Goal: Task Accomplishment & Management: Complete application form

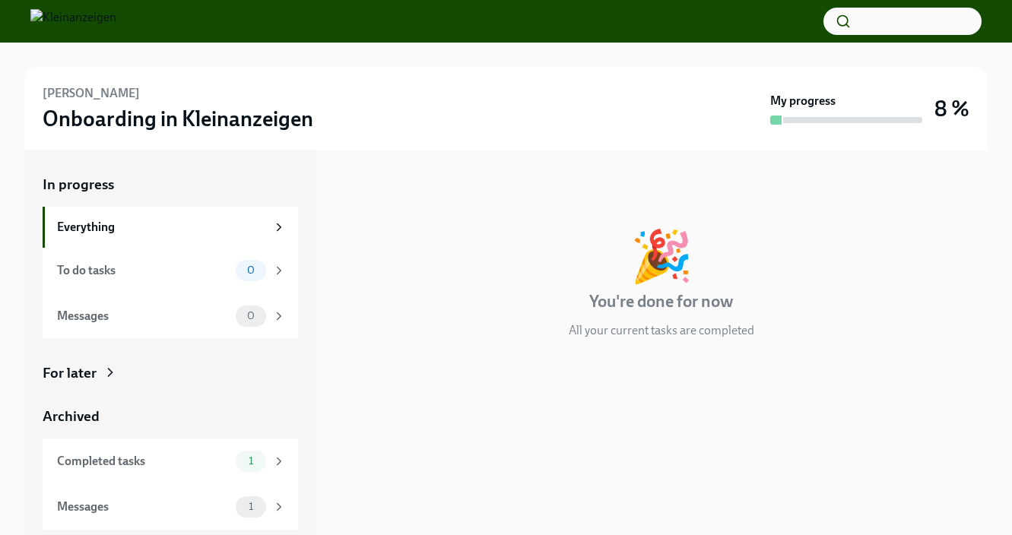
scroll to position [18, 0]
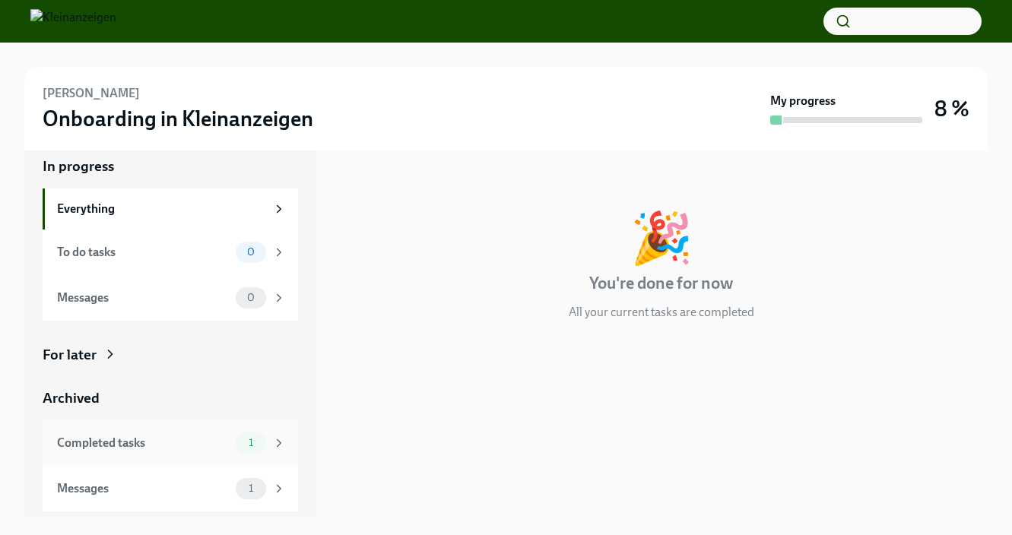
click at [98, 442] on div "Completed tasks" at bounding box center [143, 443] width 173 height 17
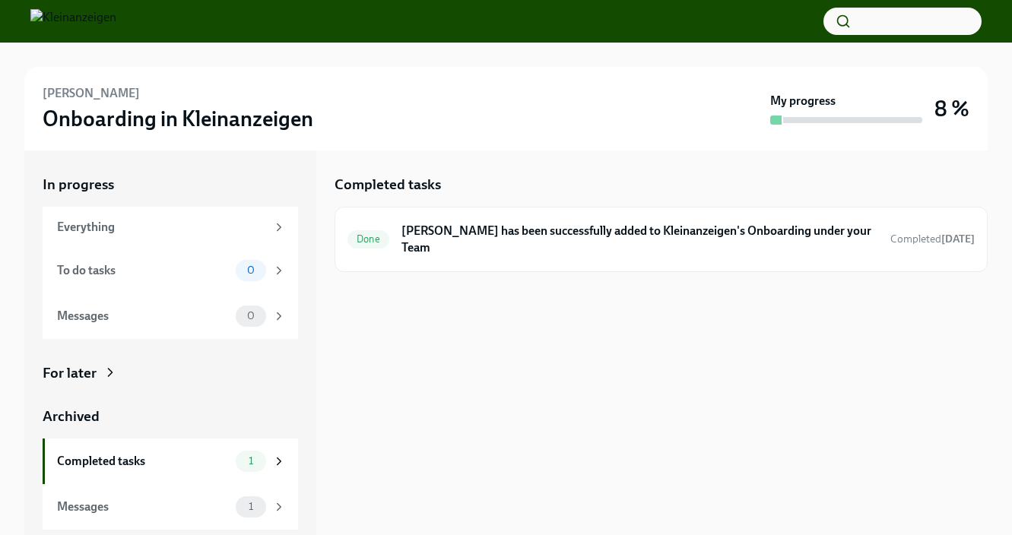
scroll to position [18, 0]
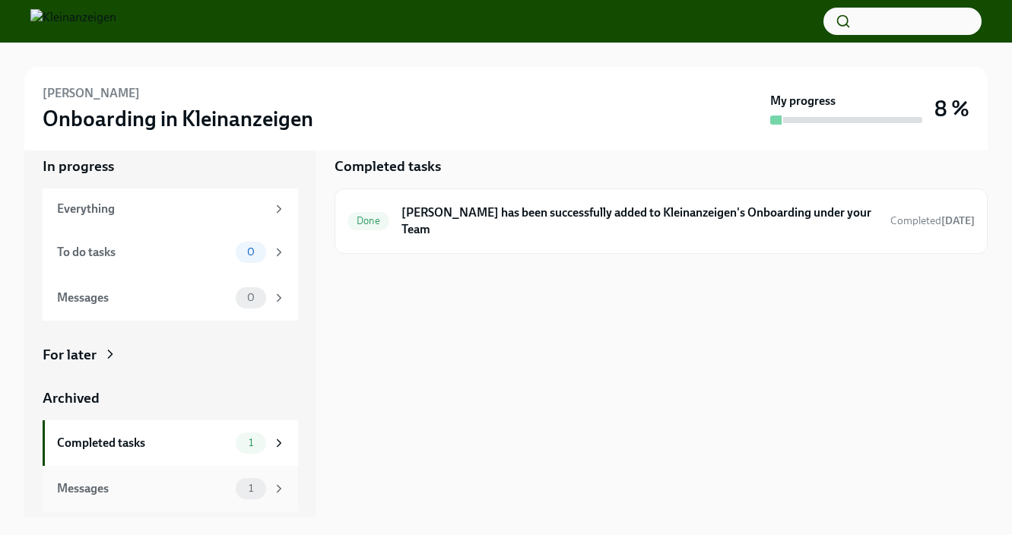
click at [103, 488] on div "Messages" at bounding box center [143, 489] width 173 height 17
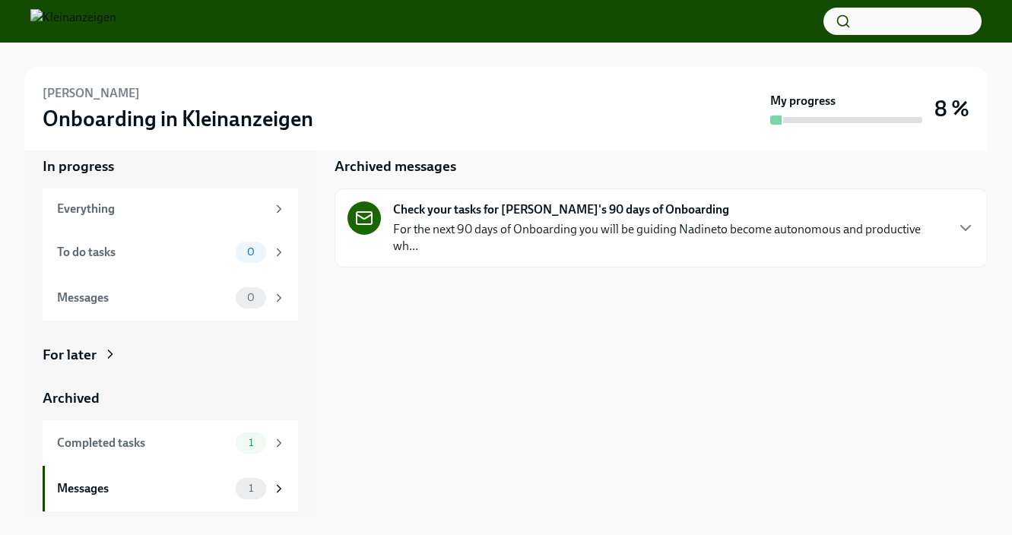
click at [507, 224] on p "For the next 90 days of Onboarding you will be guiding Nadineto become autonomo…" at bounding box center [668, 237] width 551 height 33
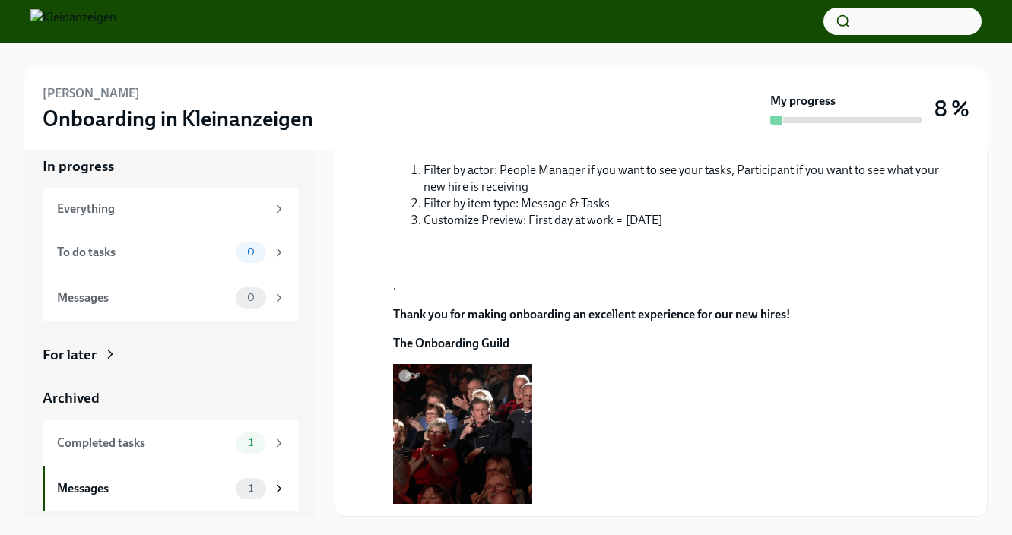
scroll to position [919, 0]
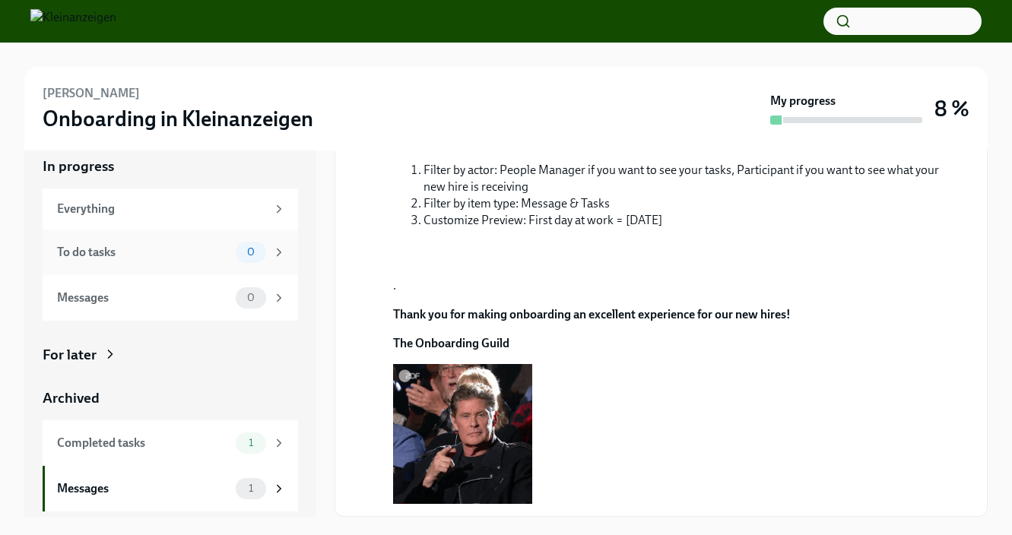
click at [97, 255] on div "To do tasks" at bounding box center [143, 252] width 173 height 17
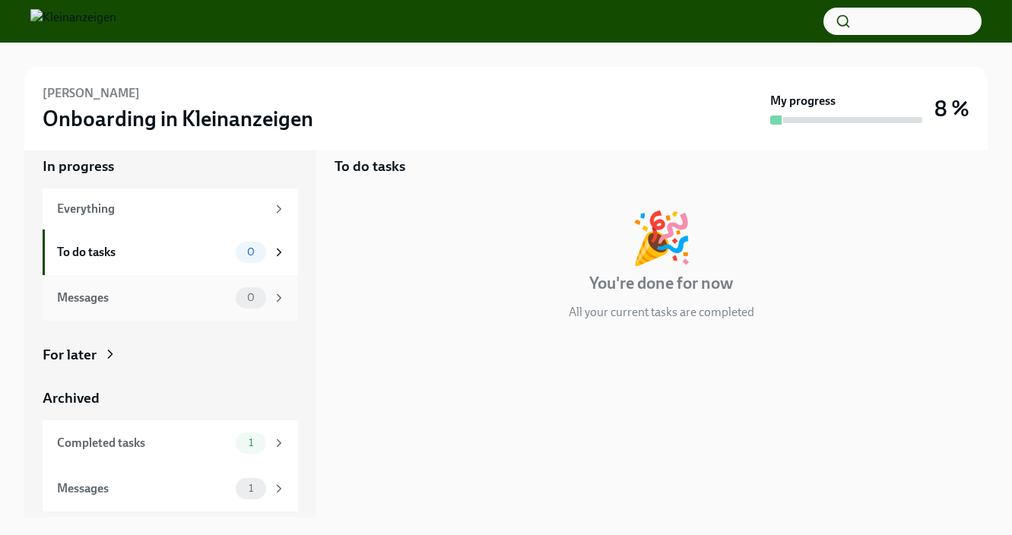
click at [107, 298] on div "Messages" at bounding box center [143, 298] width 173 height 17
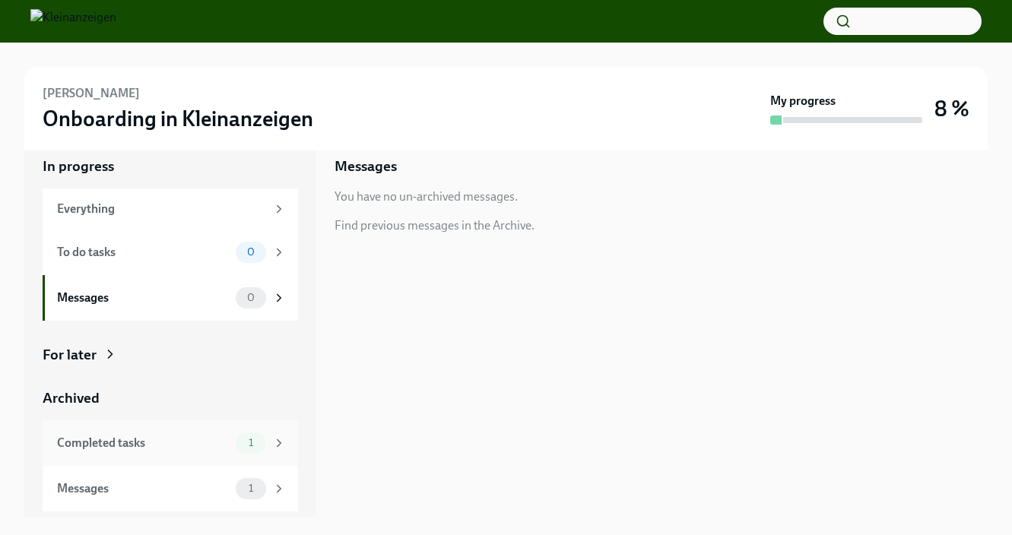
click at [103, 446] on div "Completed tasks" at bounding box center [143, 443] width 173 height 17
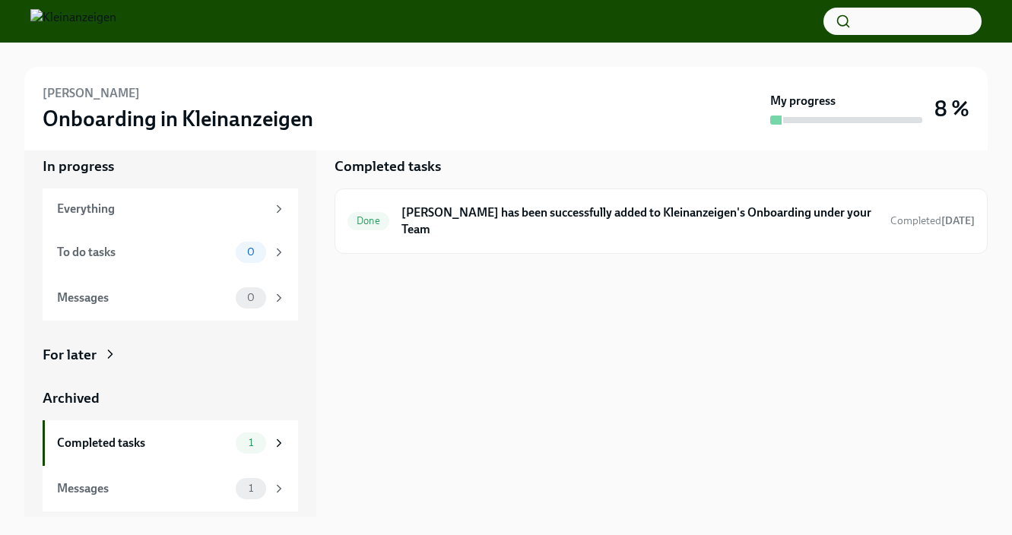
click at [74, 354] on div "For later" at bounding box center [70, 355] width 54 height 20
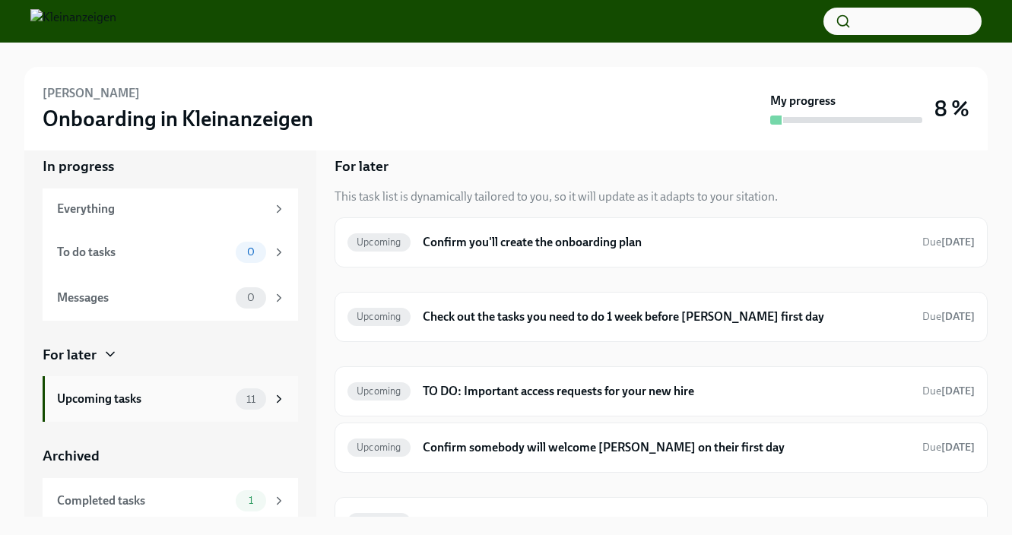
click at [178, 396] on div "Upcoming tasks" at bounding box center [143, 399] width 173 height 17
click at [634, 253] on div "Upcoming Confirm you'll create the onboarding plan Due in 5 days" at bounding box center [661, 242] width 627 height 24
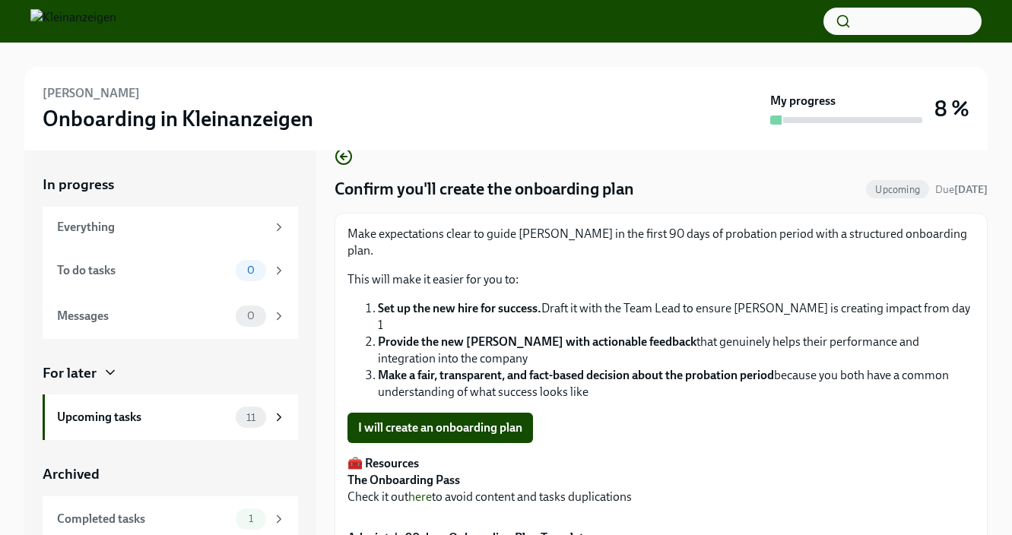
scroll to position [42, 0]
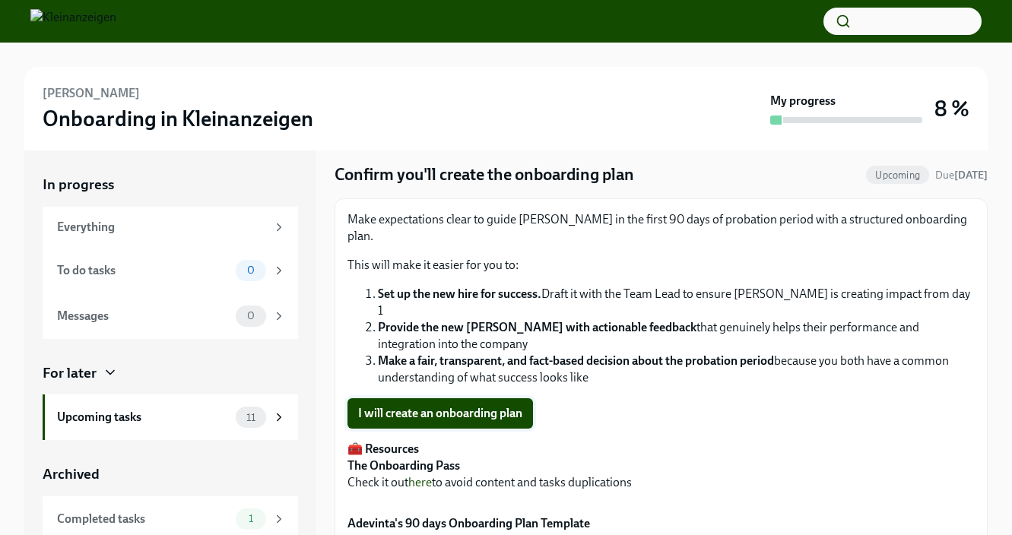
click at [475, 406] on span "I will create an onboarding plan" at bounding box center [440, 413] width 164 height 15
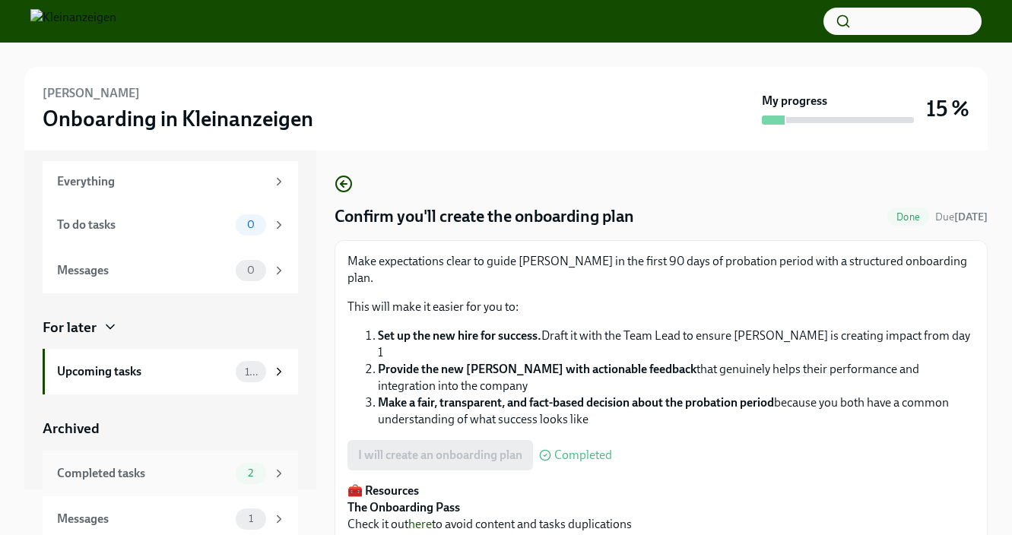
scroll to position [44, 0]
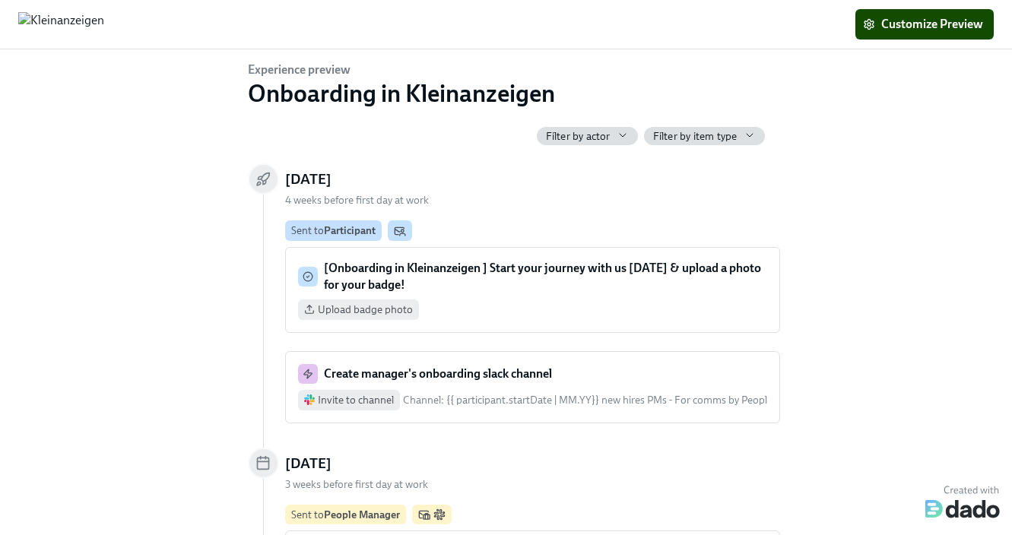
click at [0, 0] on icon "button" at bounding box center [0, 0] width 0 height 0
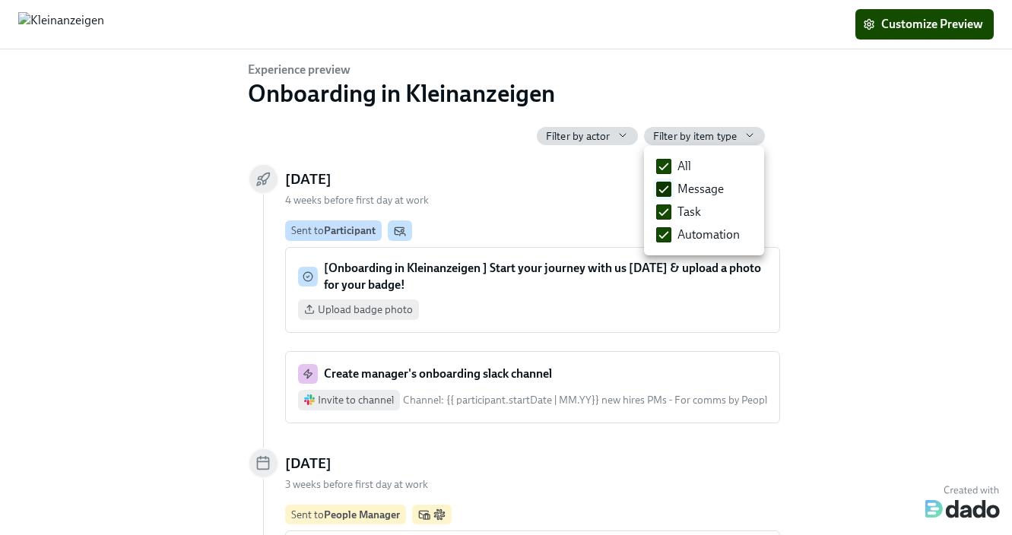
click at [699, 187] on span "Message" at bounding box center [701, 189] width 46 height 17
click at [671, 187] on input "Message" at bounding box center [664, 190] width 14 height 14
checkbox input "false"
click at [660, 212] on input "Task" at bounding box center [664, 212] width 14 height 14
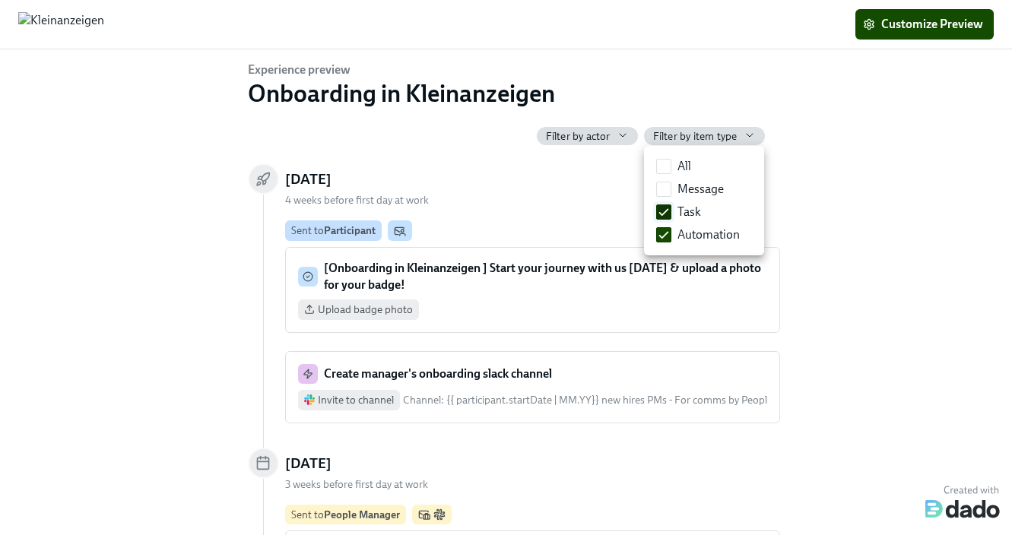
checkbox input "false"
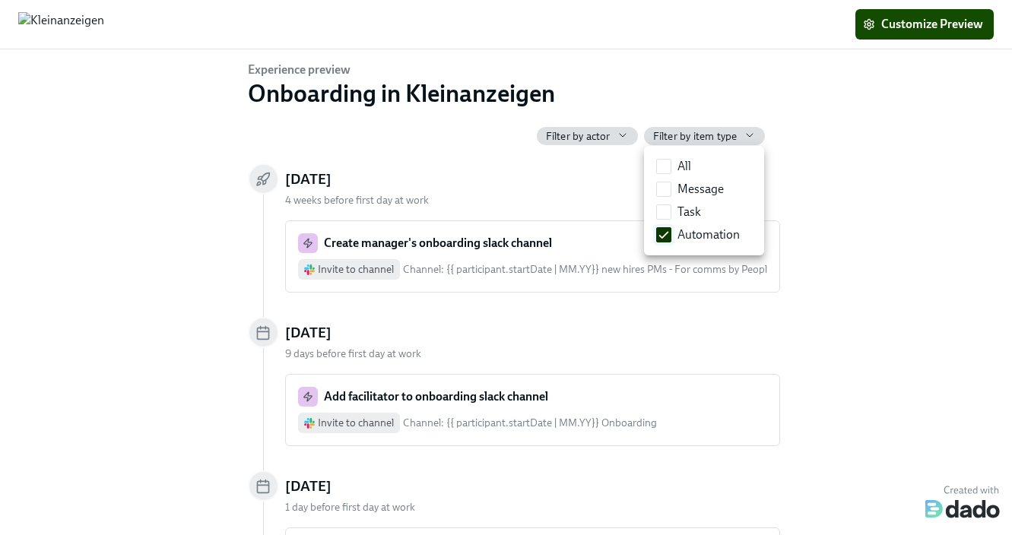
click at [659, 234] on input "Automation" at bounding box center [664, 235] width 14 height 14
checkbox input "false"
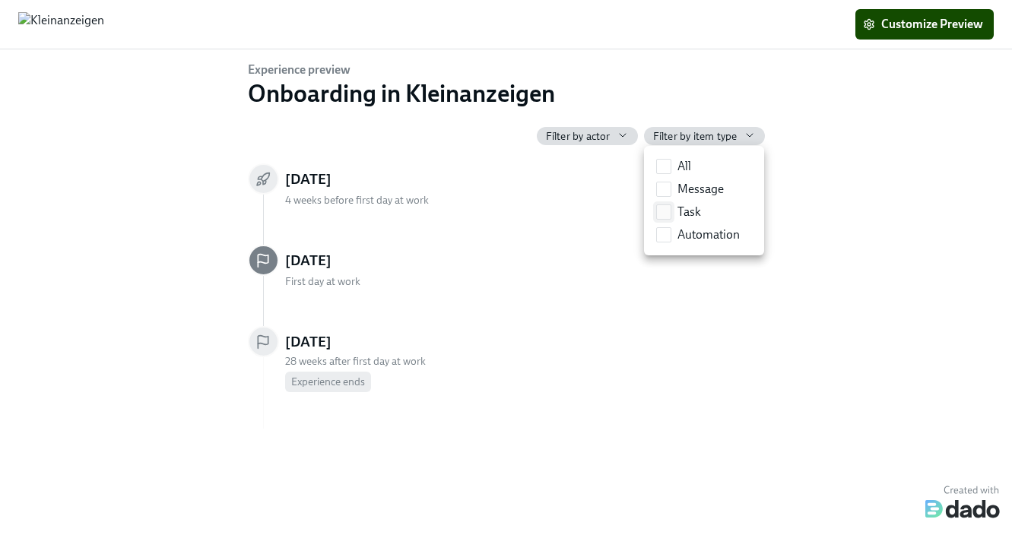
click at [672, 212] on label "Task" at bounding box center [678, 212] width 57 height 23
click at [671, 212] on input "Task" at bounding box center [664, 212] width 14 height 14
checkbox input "true"
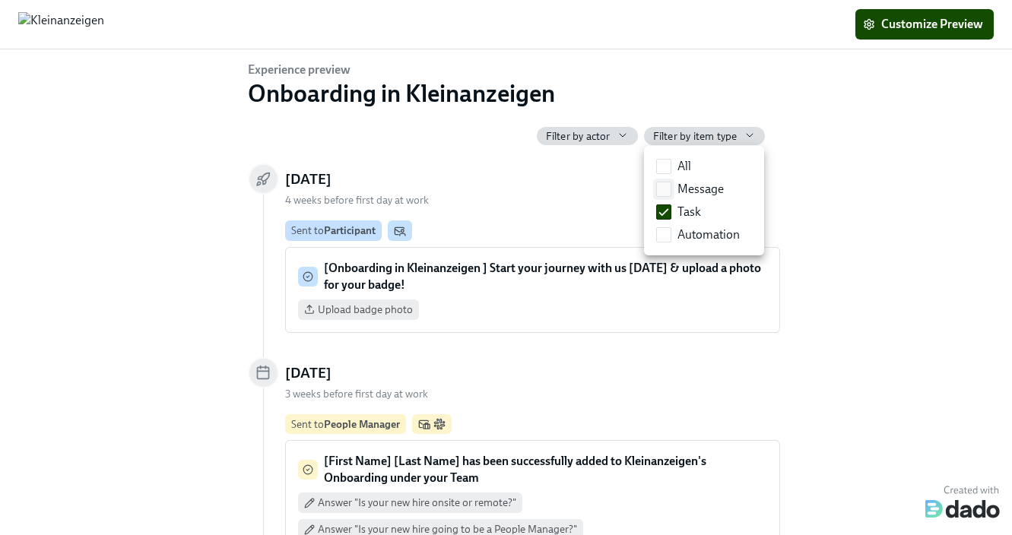
click at [669, 191] on input "Message" at bounding box center [664, 190] width 14 height 14
checkbox input "true"
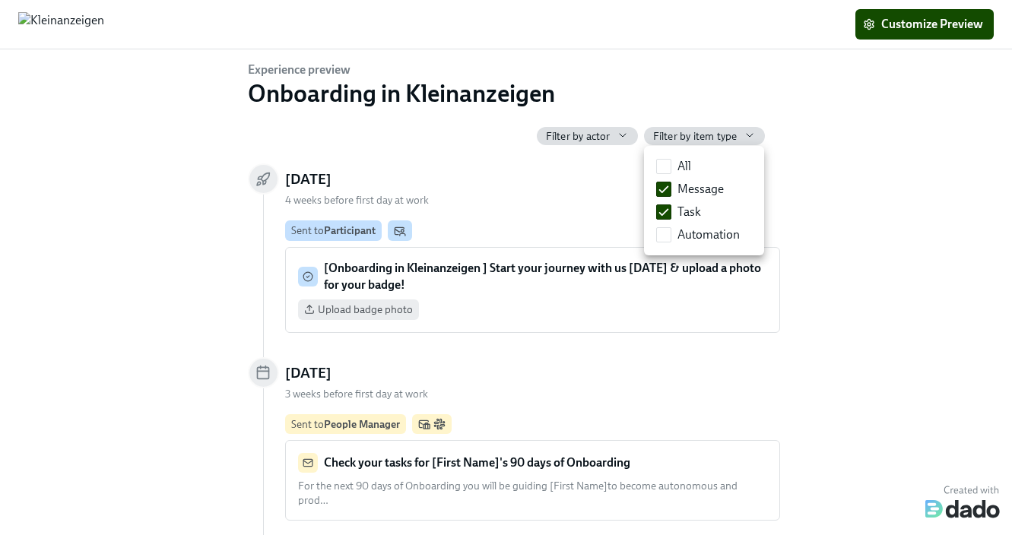
click at [852, 234] on div at bounding box center [506, 267] width 1012 height 535
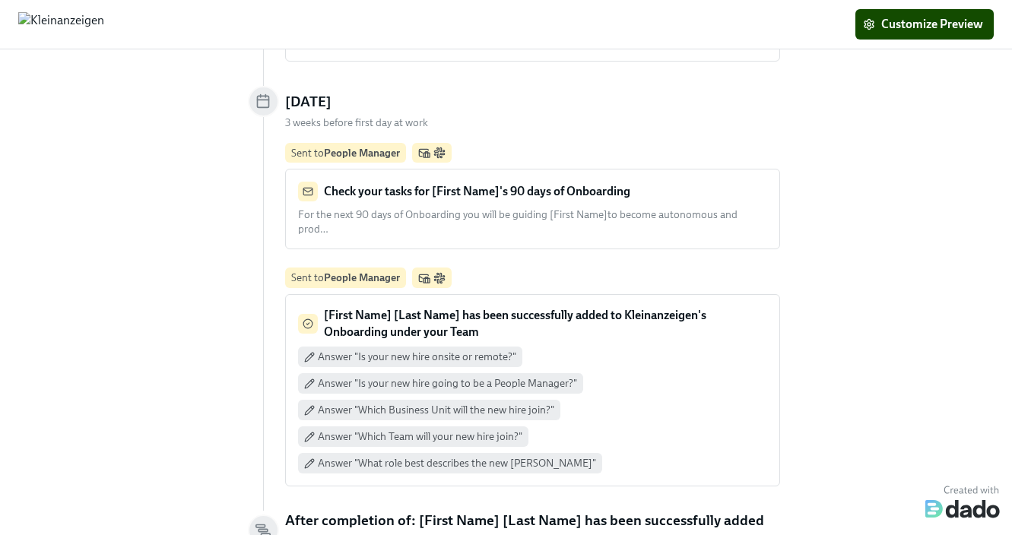
scroll to position [277, 0]
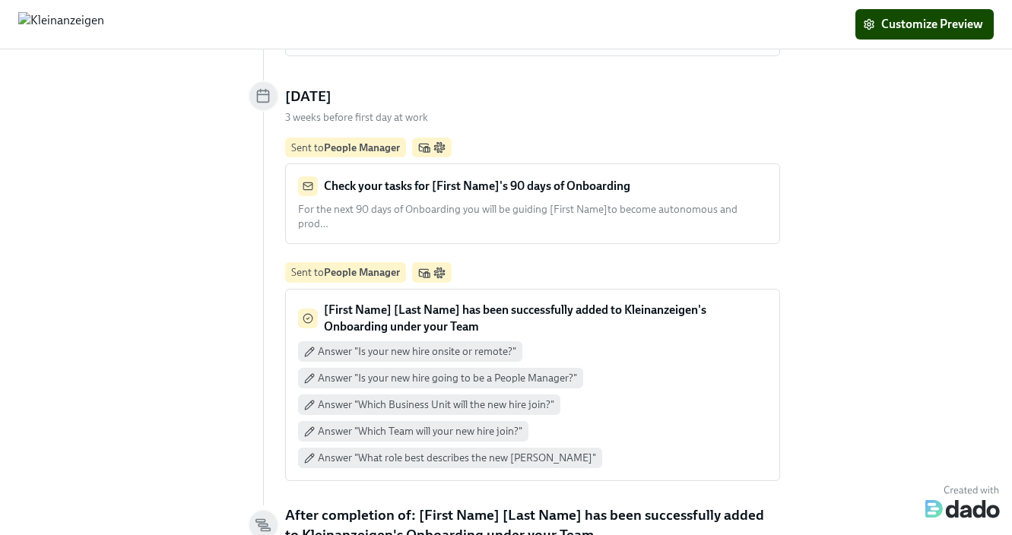
click at [458, 345] on span "Answer "Is your new hire onsite or remote?"" at bounding box center [417, 352] width 199 height 14
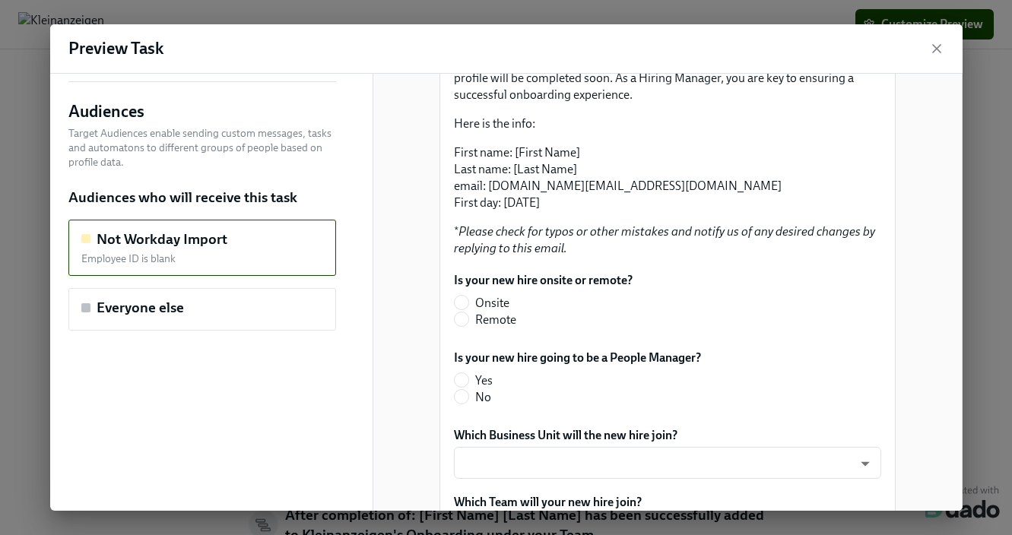
scroll to position [279, 0]
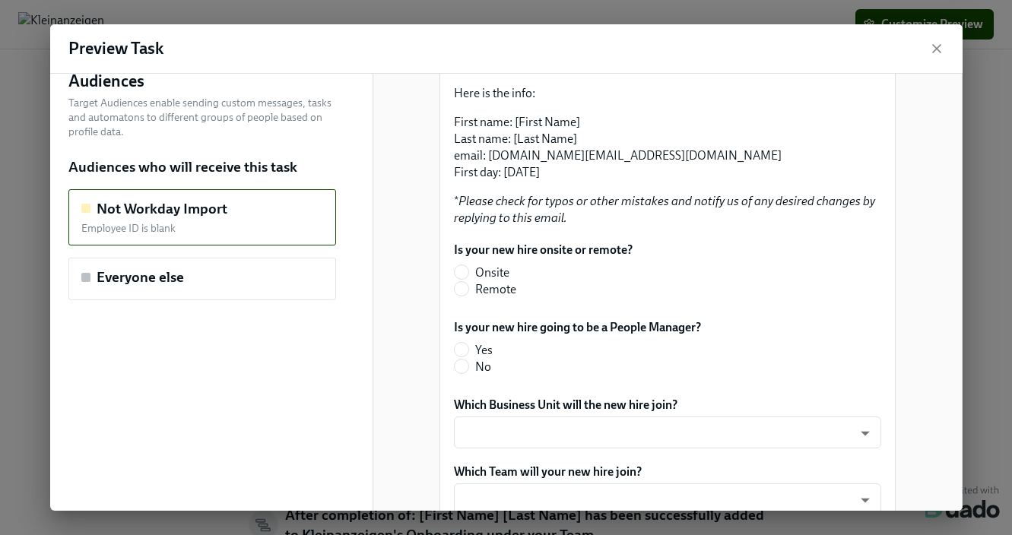
click at [460, 294] on div "Is your new hire onsite or remote? Onsite Remote" at bounding box center [668, 272] width 430 height 65
click at [464, 376] on div "Is your new hire going to be a People Manager? Yes No" at bounding box center [668, 350] width 430 height 65
click at [460, 301] on div "Is your new hire onsite or remote? Onsite Remote" at bounding box center [668, 272] width 430 height 65
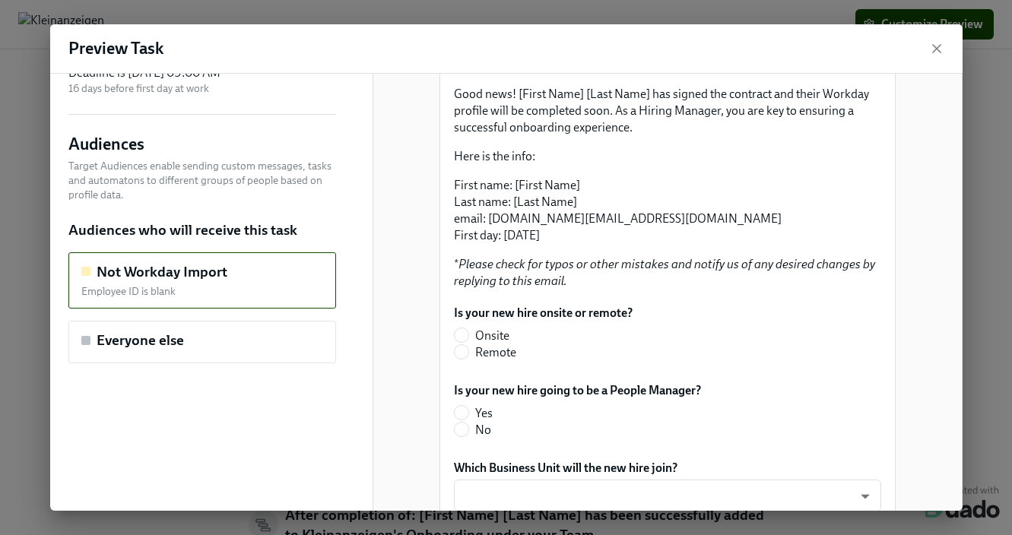
scroll to position [255, 0]
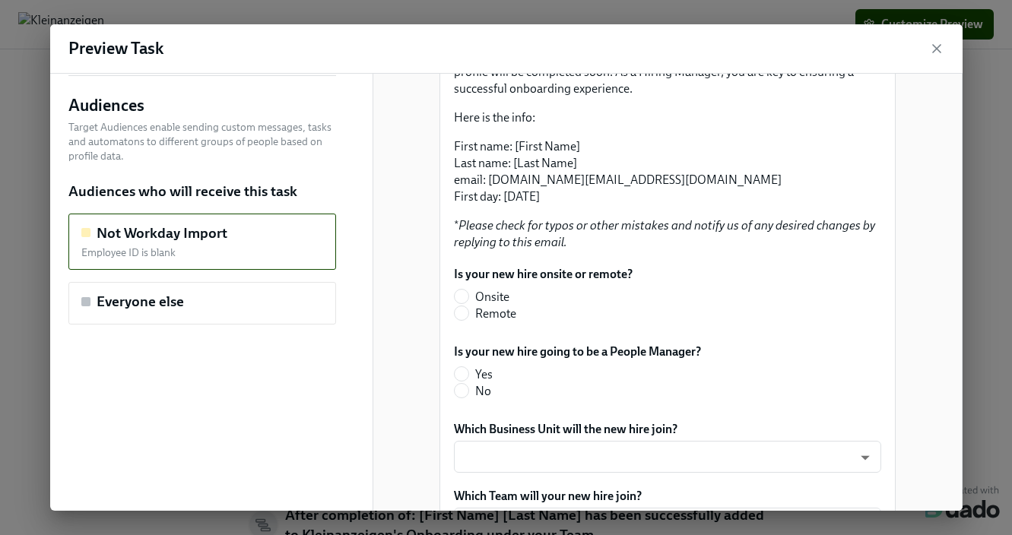
click at [461, 319] on div "Is your new hire onsite or remote? Onsite Remote" at bounding box center [668, 297] width 430 height 65
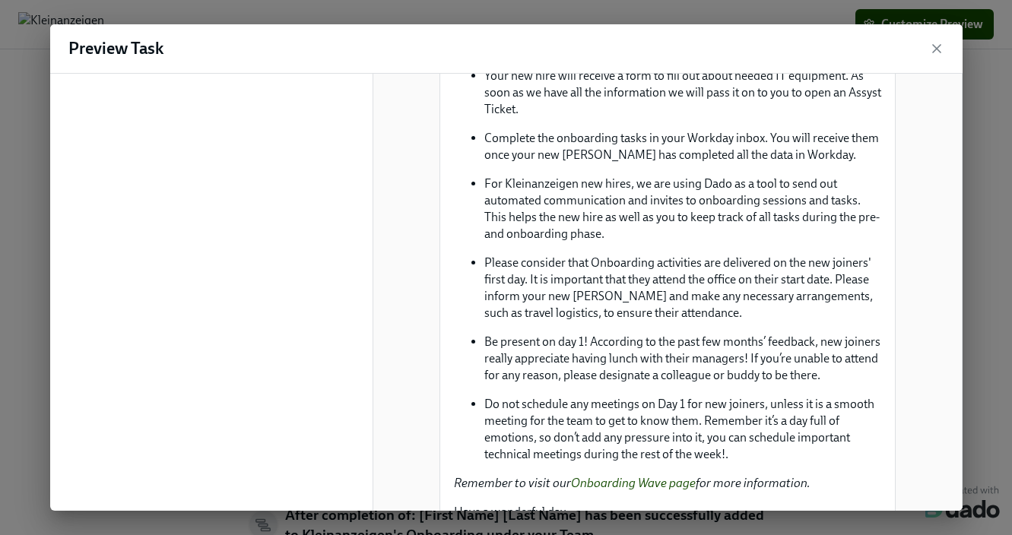
scroll to position [1327, 0]
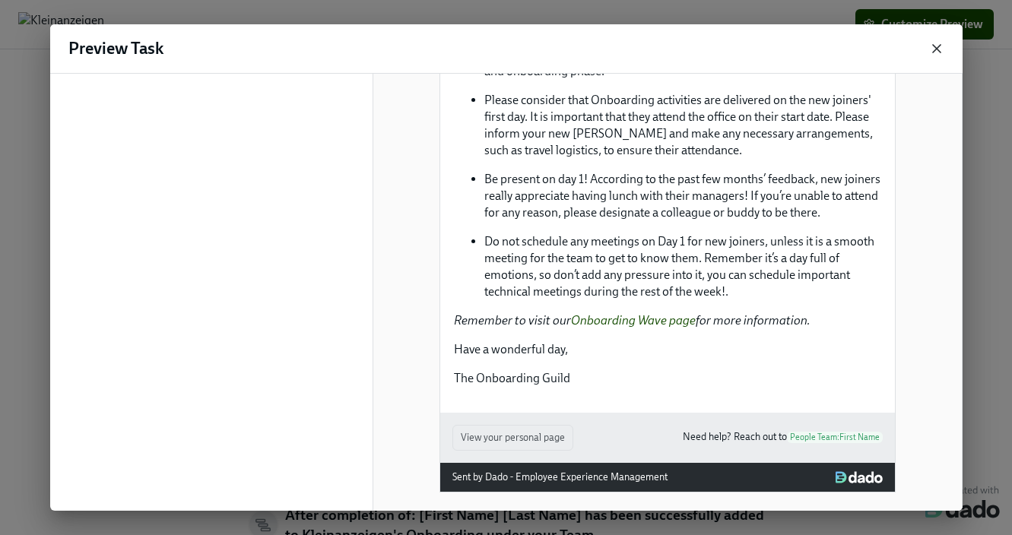
click at [935, 44] on icon "button" at bounding box center [936, 48] width 15 height 15
